Goal: Transaction & Acquisition: Purchase product/service

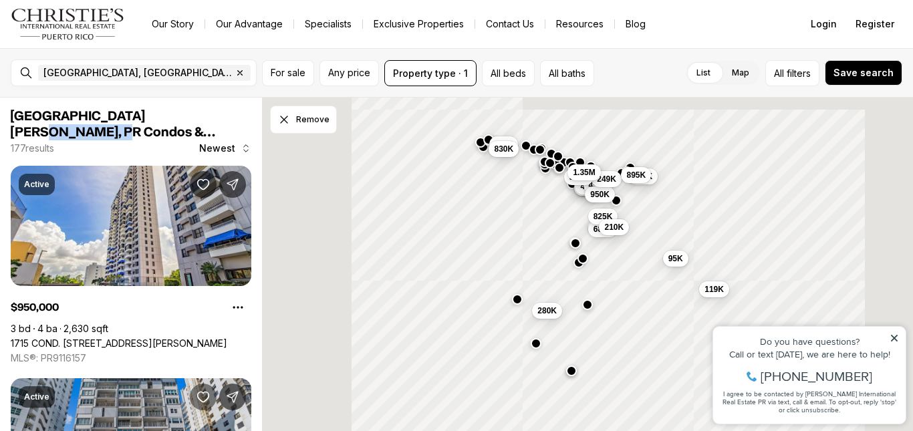
click at [196, 402] on icon "Save Property: 890 AVE ASHFORD #1" at bounding box center [202, 396] width 13 height 13
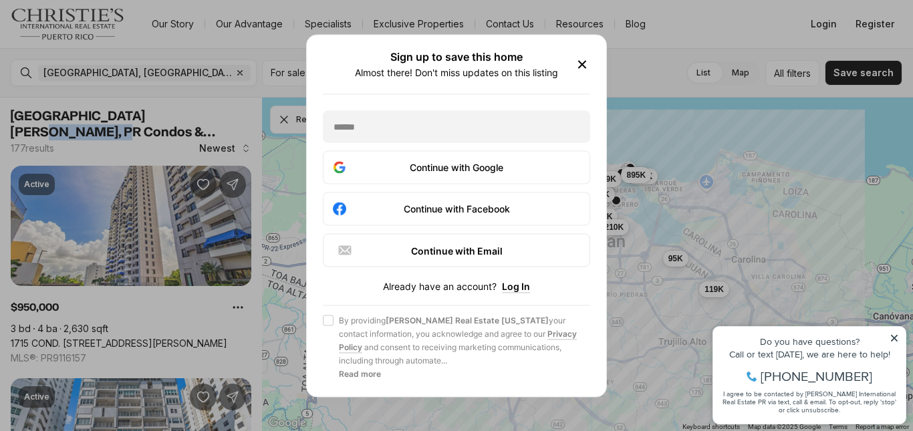
click at [583, 67] on icon "button" at bounding box center [582, 64] width 7 height 7
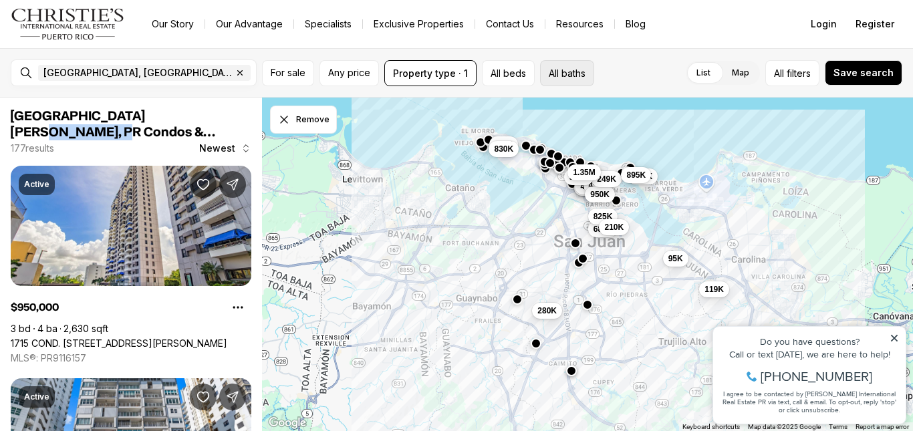
click at [583, 67] on button "All baths" at bounding box center [567, 73] width 54 height 26
click at [873, 73] on span "Save search" at bounding box center [863, 72] width 60 height 11
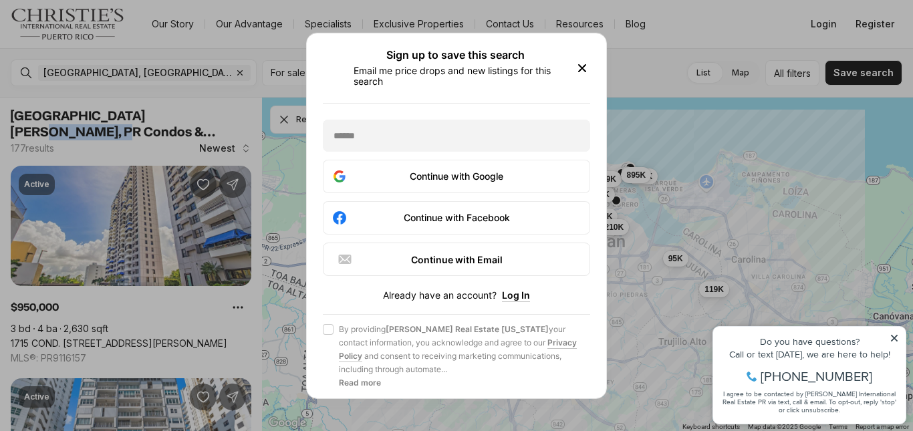
click at [583, 69] on icon "button" at bounding box center [582, 67] width 7 height 7
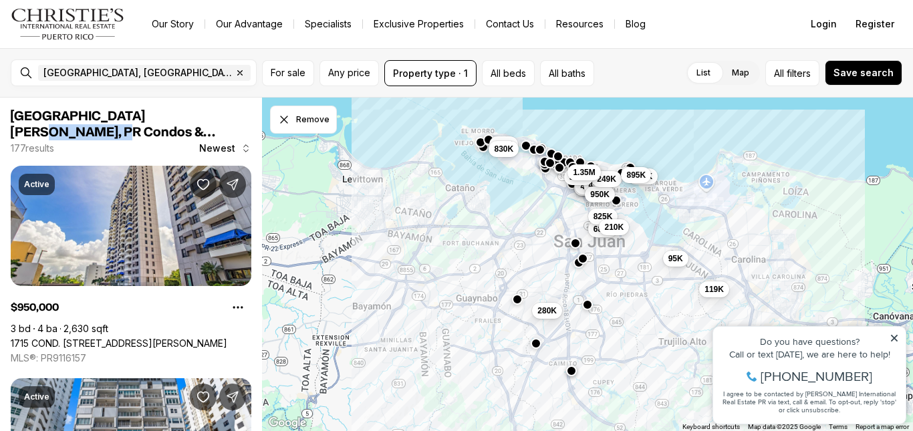
click at [525, 118] on div "499K 1.45M 995K 435K 450K 950K 680K 249K 95K 119K 825K 355K 895K 210K 1.3M 830K…" at bounding box center [587, 265] width 651 height 334
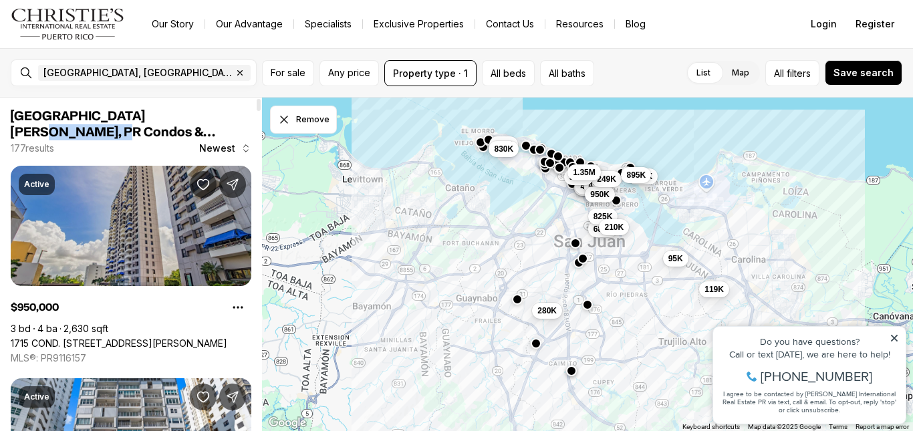
click at [213, 337] on link "1715 COND. [STREET_ADDRESS][PERSON_NAME]" at bounding box center [119, 343] width 216 height 12
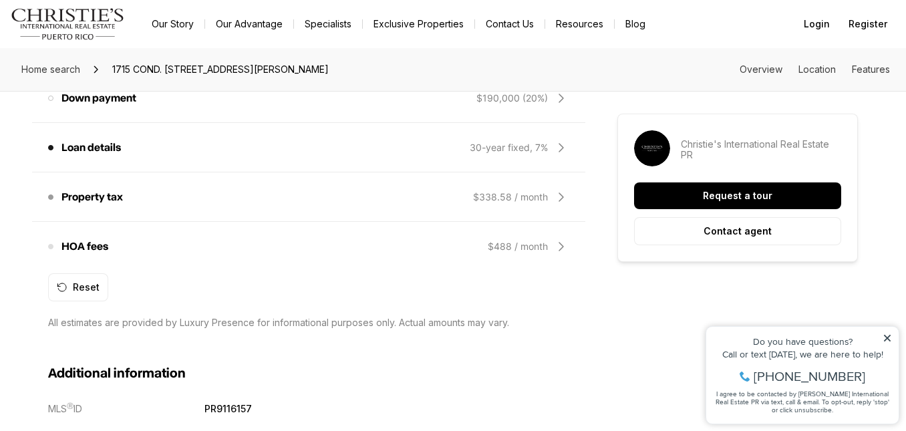
scroll to position [1560, 0]
